Goal: Information Seeking & Learning: Learn about a topic

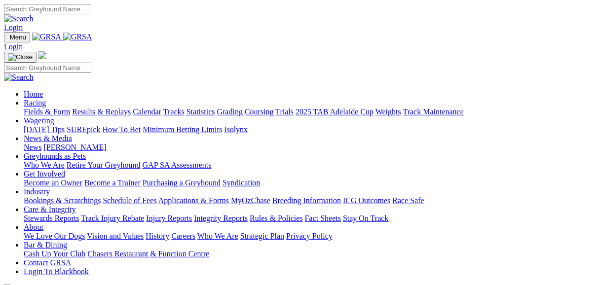
click at [37, 108] on link "Fields & Form" at bounding box center [47, 112] width 46 height 8
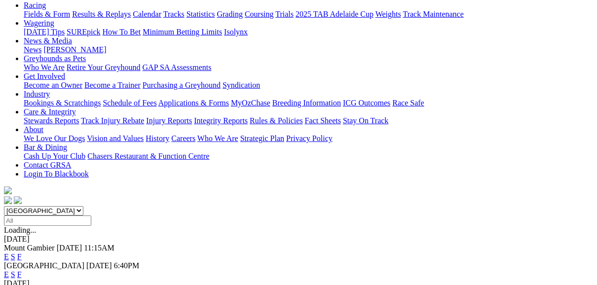
scroll to position [118, 0]
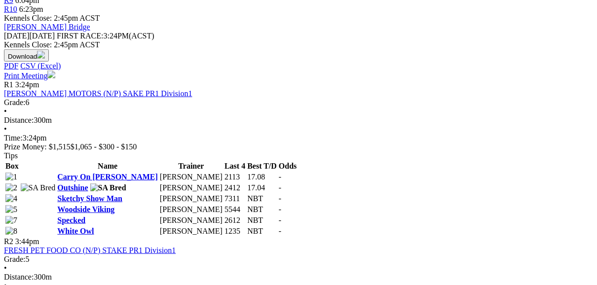
scroll to position [434, 0]
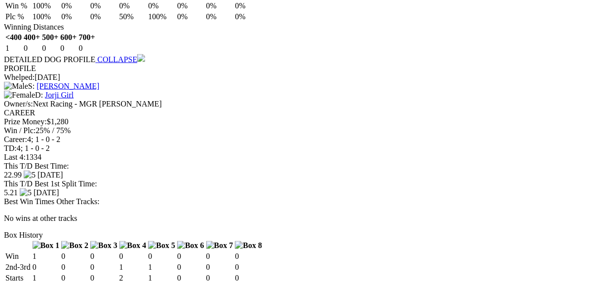
scroll to position [908, 0]
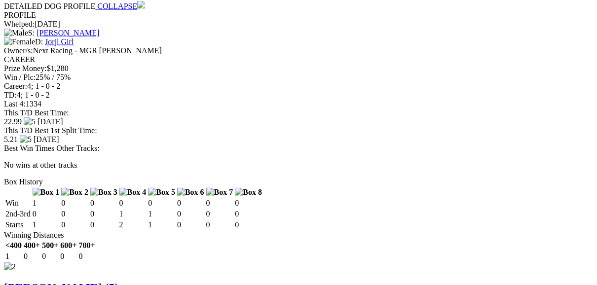
scroll to position [908, 0]
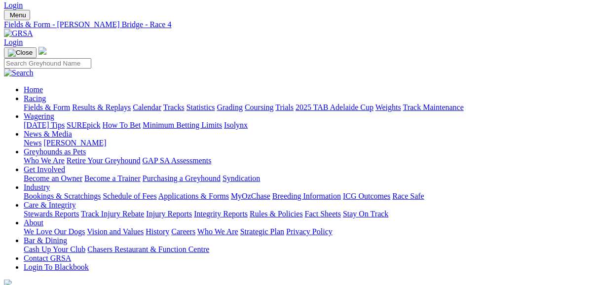
scroll to position [0, 0]
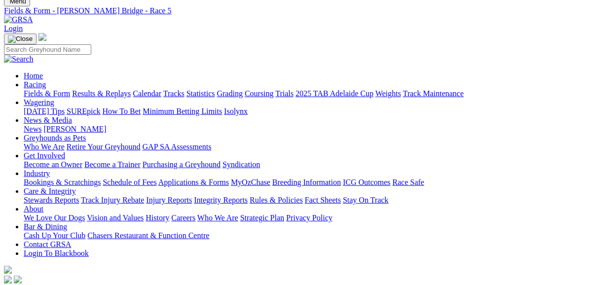
scroll to position [23, 0]
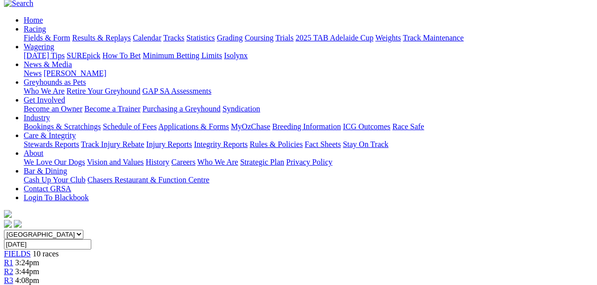
scroll to position [79, 0]
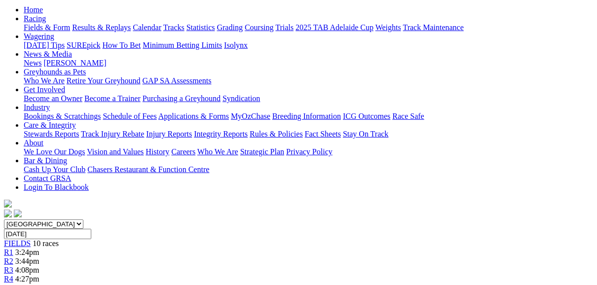
scroll to position [79, 0]
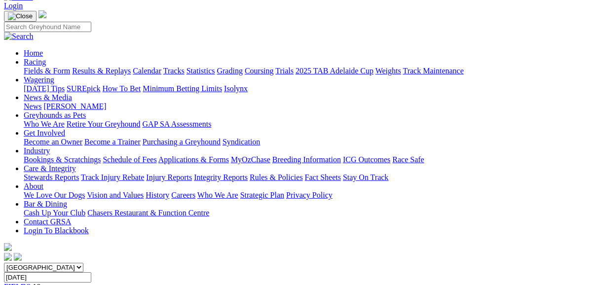
scroll to position [39, 0]
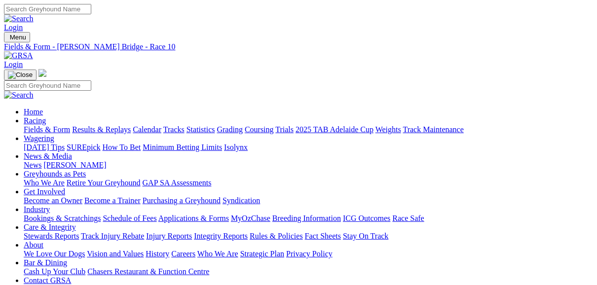
click at [28, 125] on link "Fields & Form" at bounding box center [47, 129] width 46 height 8
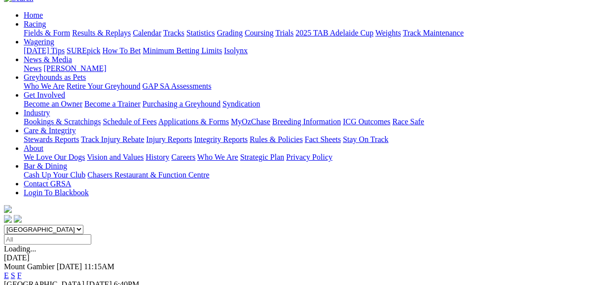
scroll to position [118, 0]
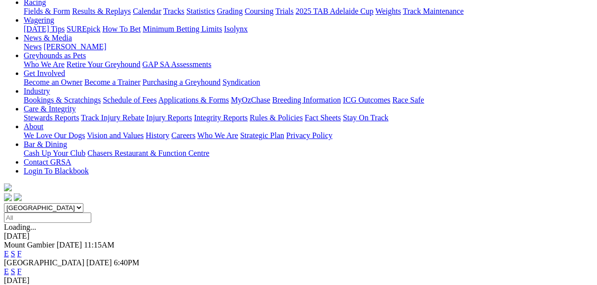
click at [9, 267] on link "E" at bounding box center [6, 271] width 5 height 8
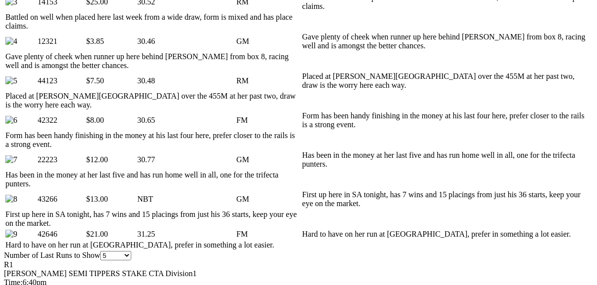
scroll to position [631, 0]
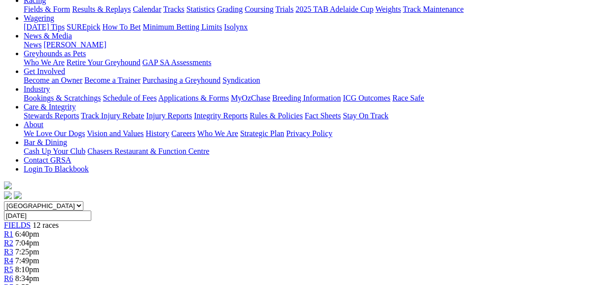
scroll to position [79, 0]
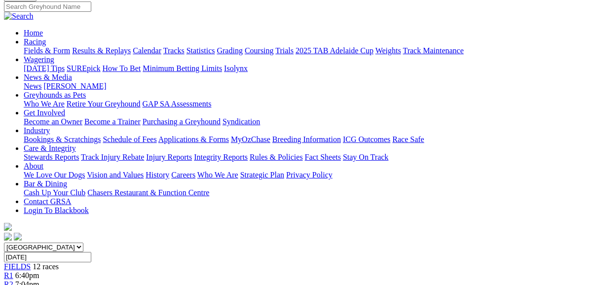
click at [13, 280] on span "R2" at bounding box center [8, 284] width 9 height 8
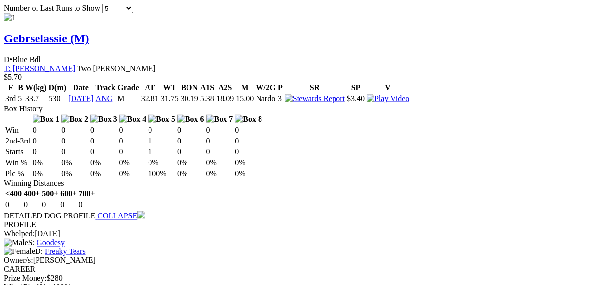
scroll to position [1144, 0]
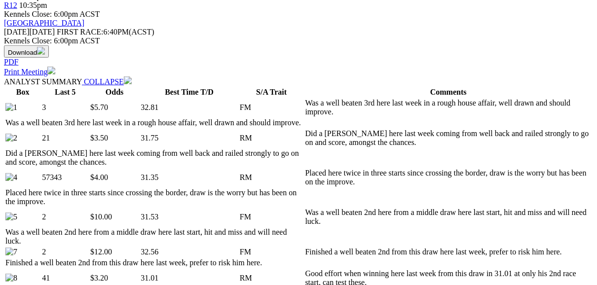
scroll to position [434, 0]
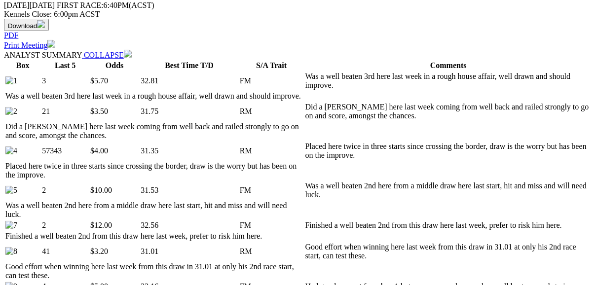
scroll to position [513, 0]
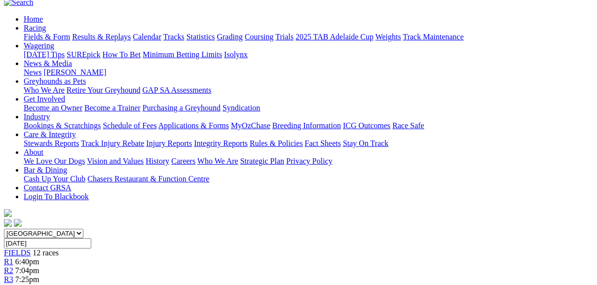
scroll to position [79, 0]
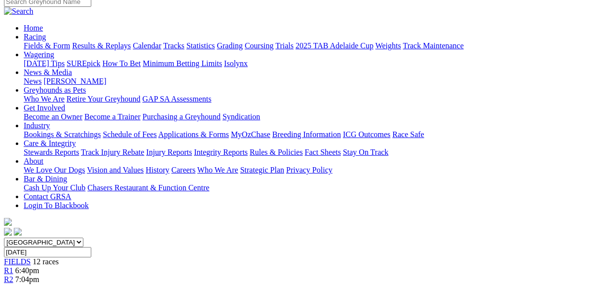
scroll to position [79, 0]
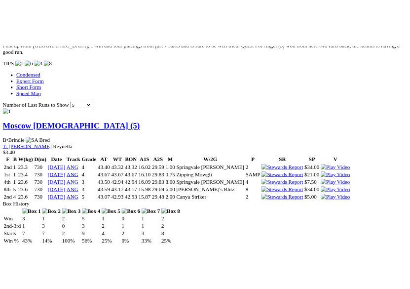
scroll to position [987, 0]
